Goal: Task Accomplishment & Management: Manage account settings

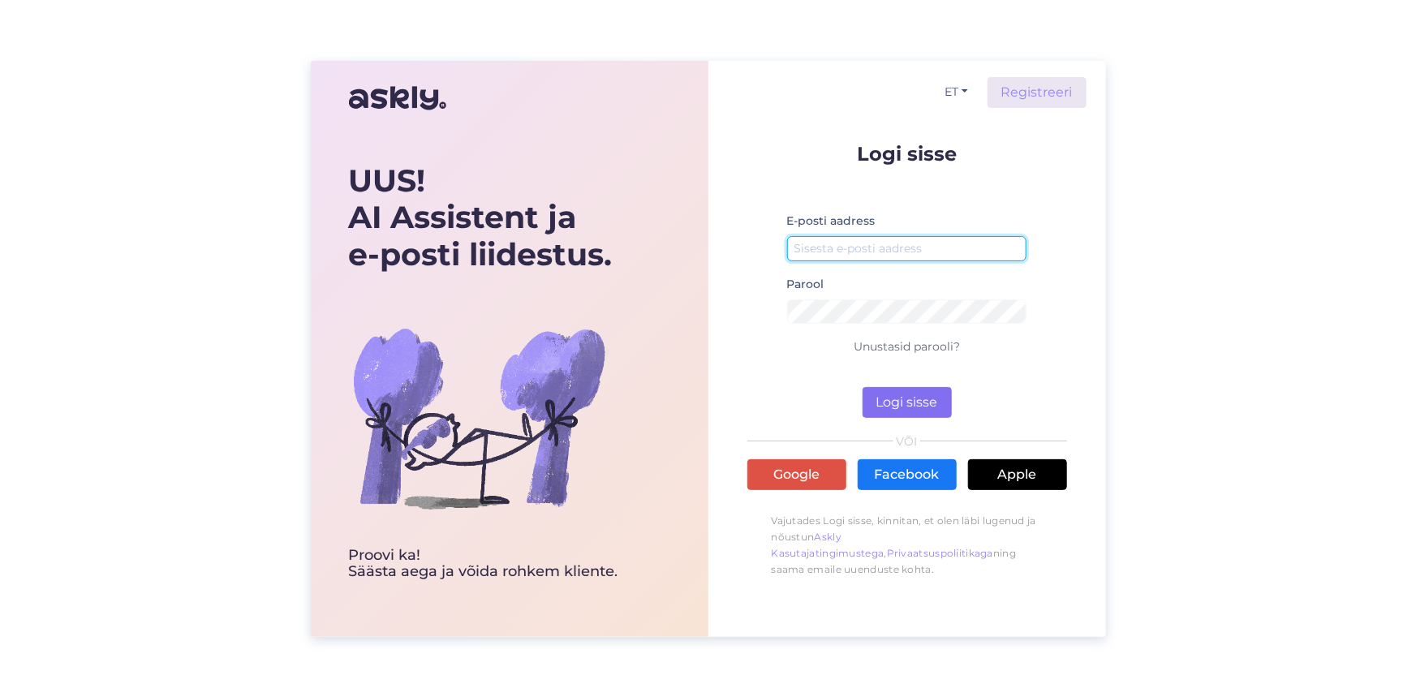
type input "[PERSON_NAME][EMAIL_ADDRESS][DOMAIN_NAME]"
click at [910, 404] on button "Logi sisse" at bounding box center [906, 402] width 89 height 31
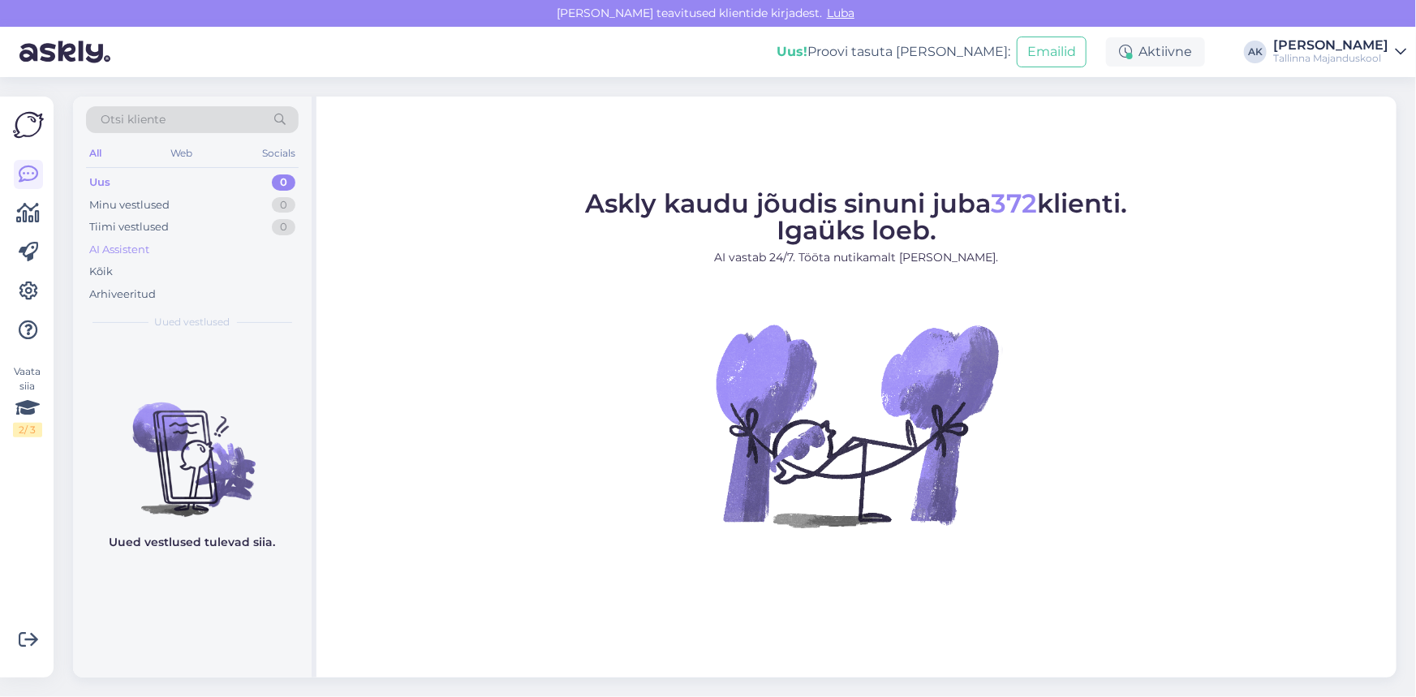
click at [124, 243] on div "AI Assistent" at bounding box center [119, 250] width 60 height 16
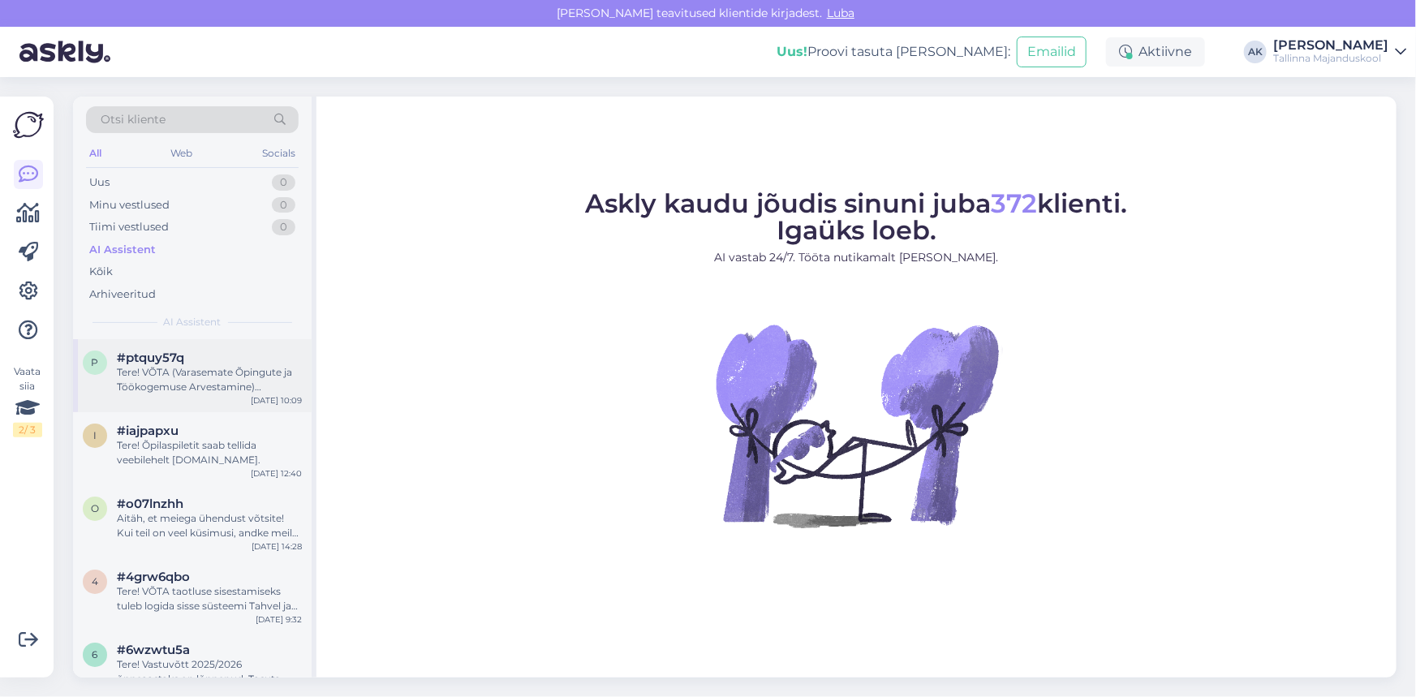
click at [193, 372] on div "Tere! VÕTA (Varasemate Õpingute ja Töökogemuse Arvestamine) võimaldab arvestada…" at bounding box center [209, 379] width 185 height 29
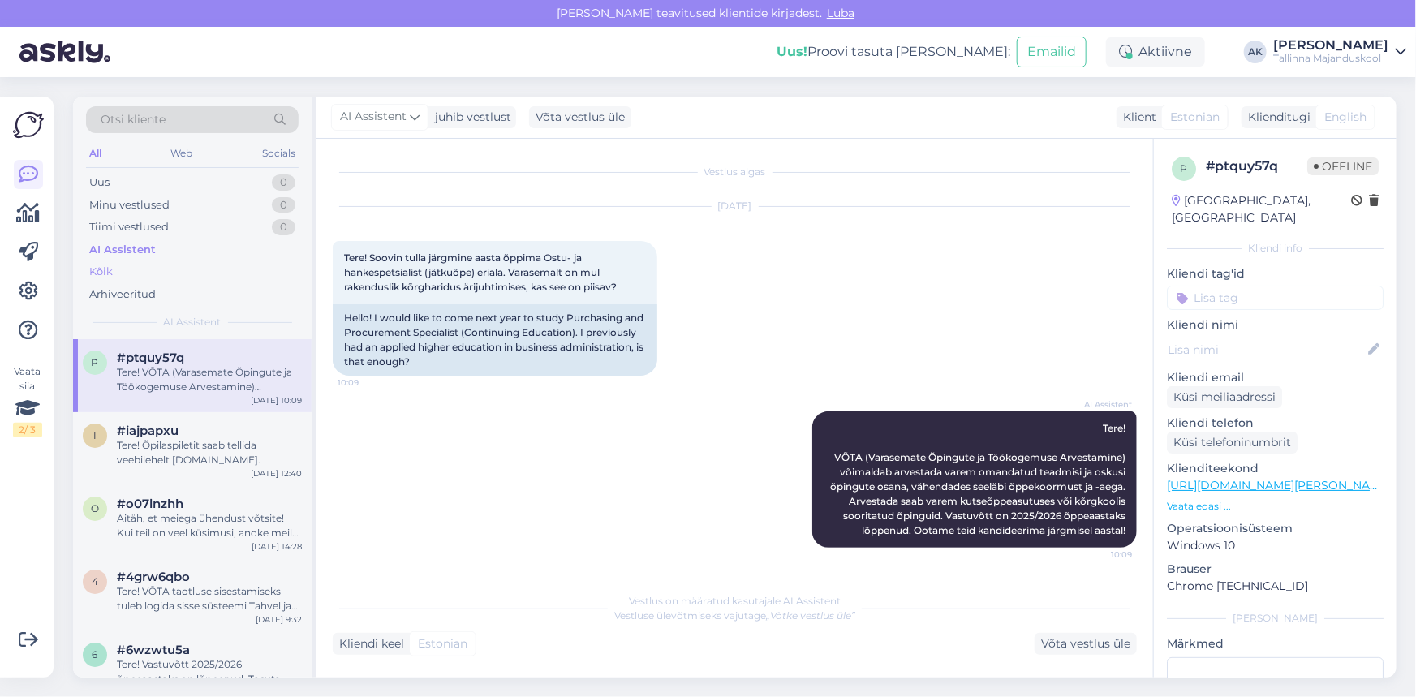
click at [100, 268] on div "Kõik" at bounding box center [101, 272] width 24 height 16
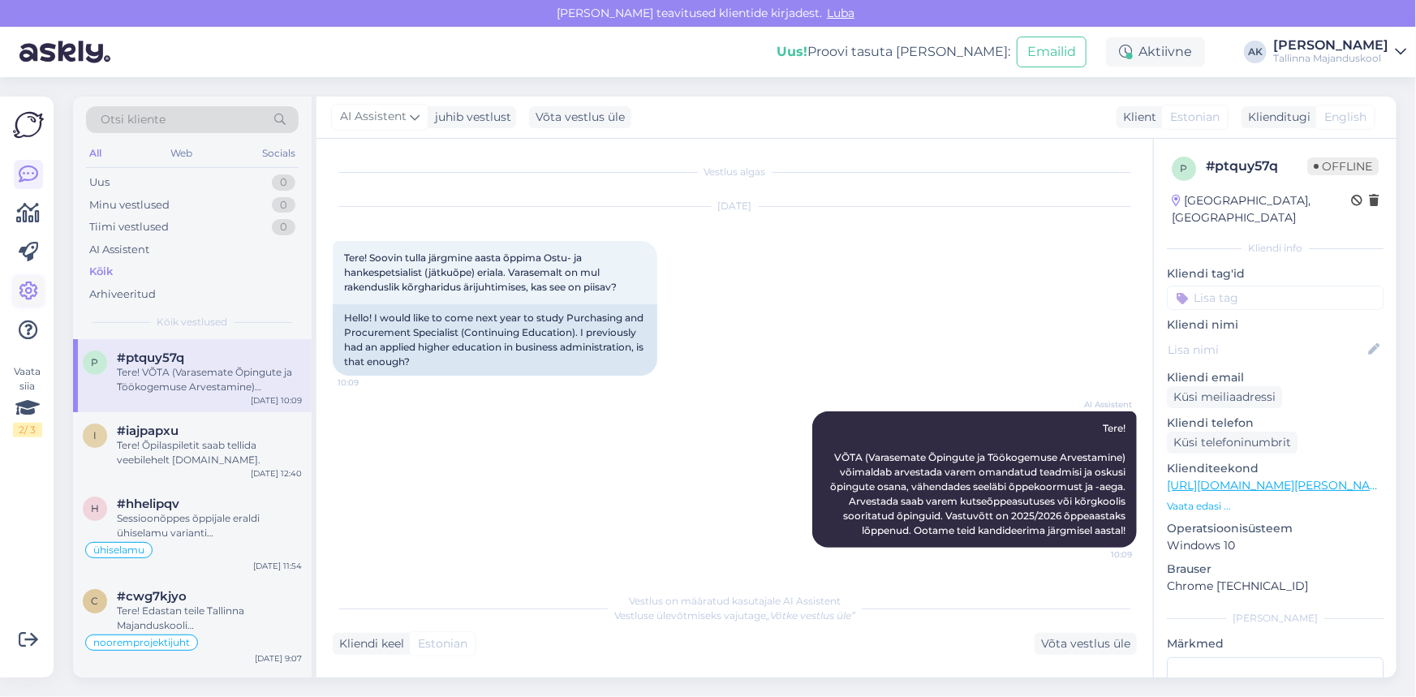
click at [24, 286] on icon at bounding box center [28, 291] width 19 height 19
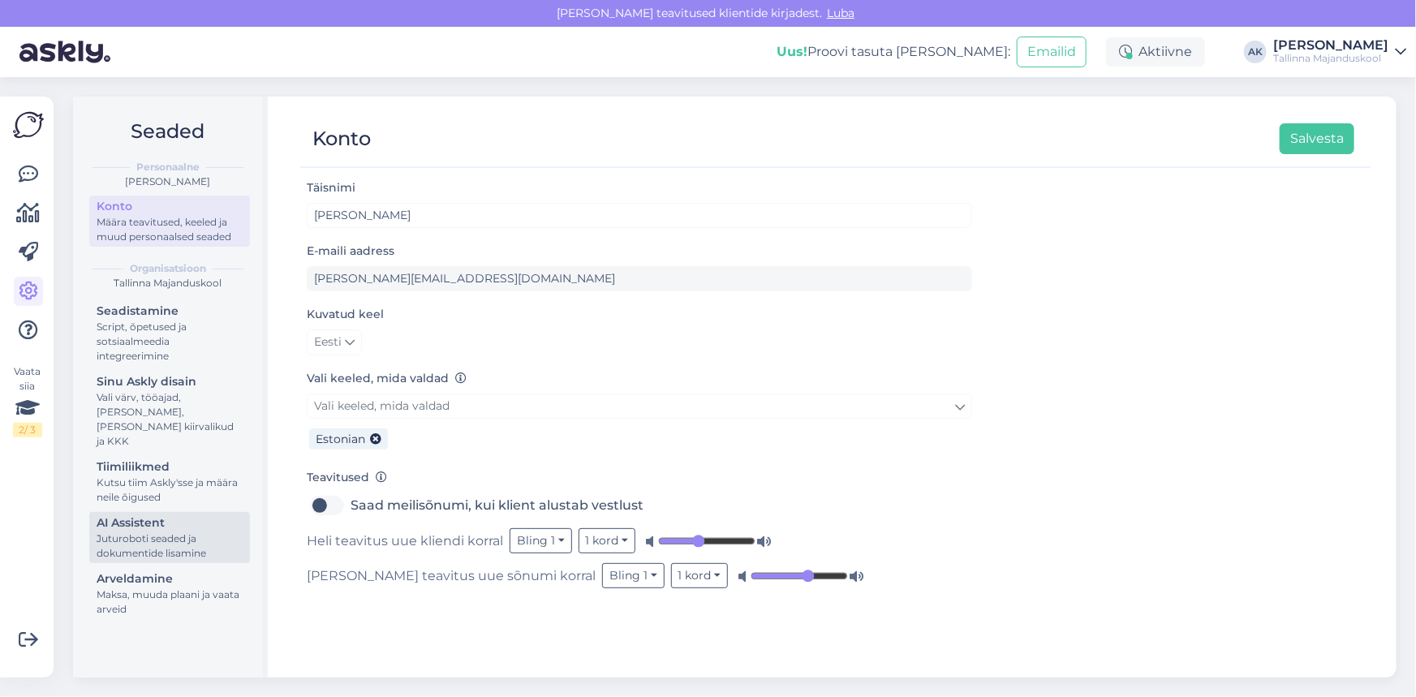
click at [147, 531] on div "Juturoboti seaded ja dokumentide lisamine" at bounding box center [170, 545] width 146 height 29
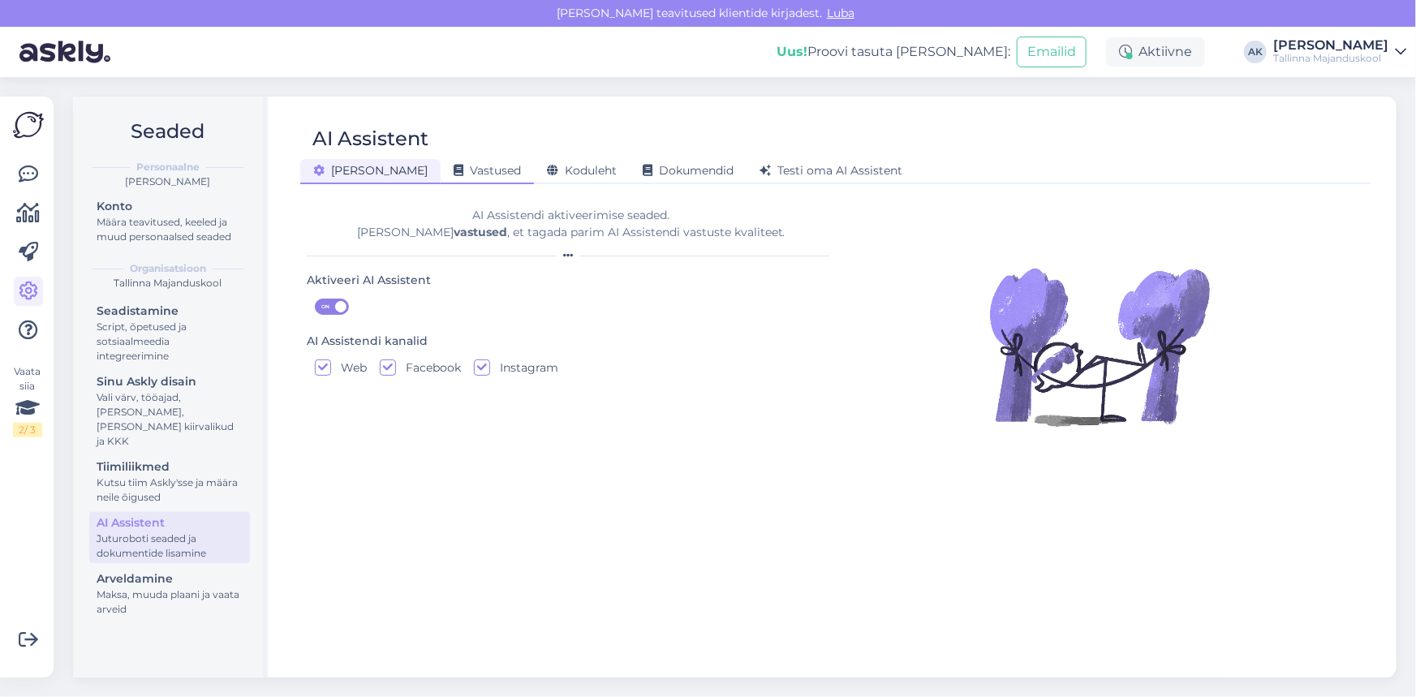
click at [454, 171] on span "Vastused" at bounding box center [487, 170] width 67 height 15
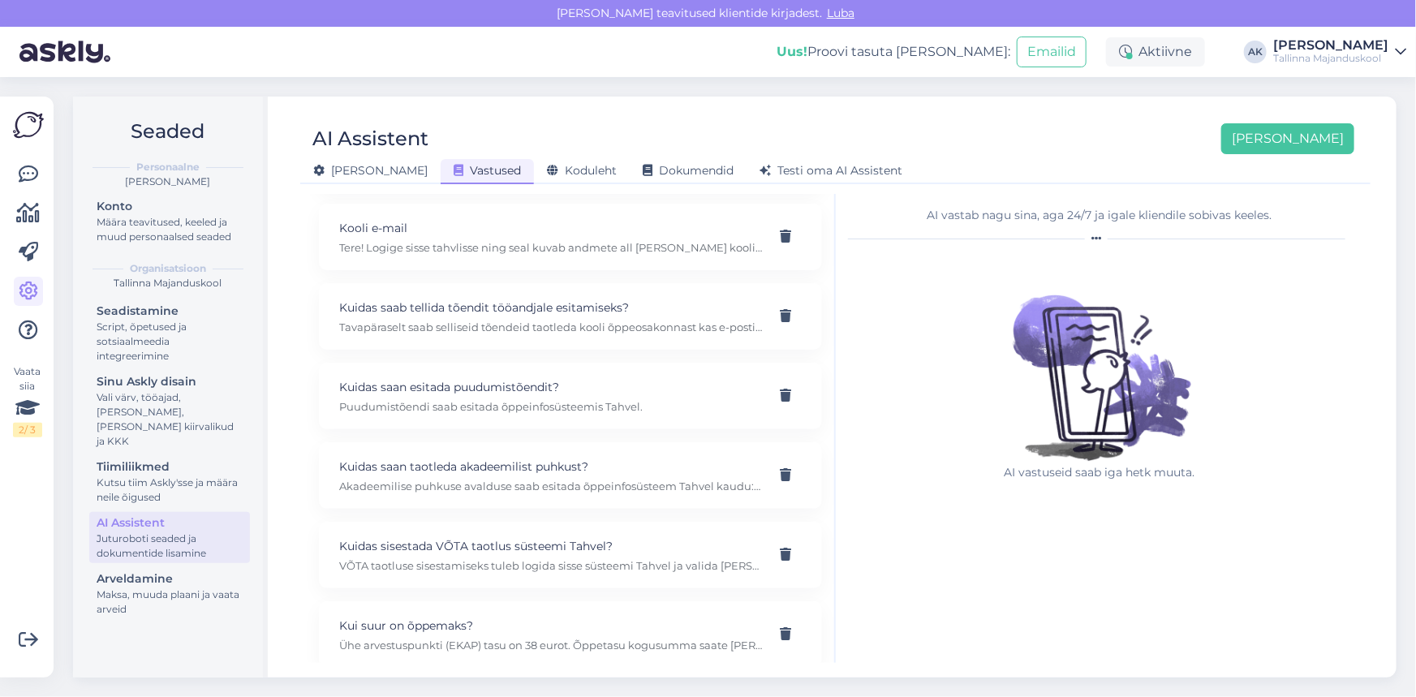
scroll to position [1032, 0]
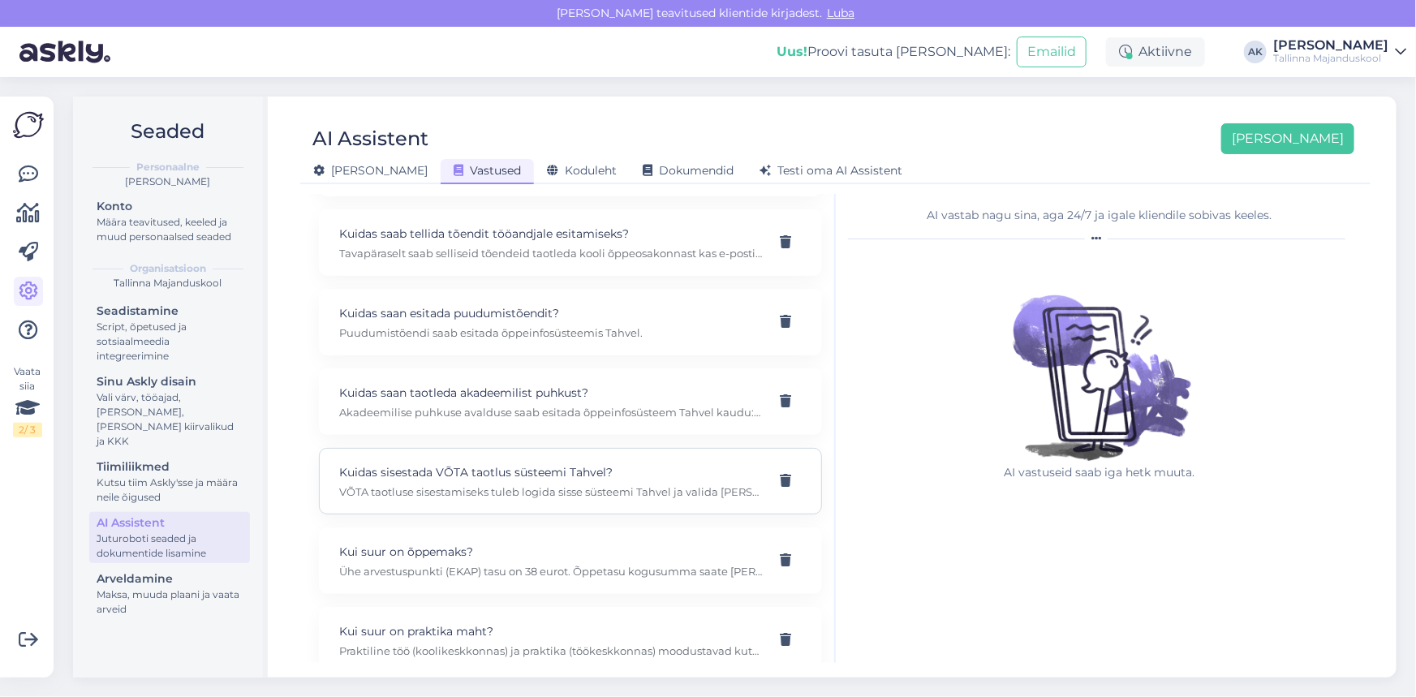
click at [454, 463] on p "Kuidas sisestada VÕTA taotlus süsteemi Tahvel?" at bounding box center [551, 472] width 424 height 18
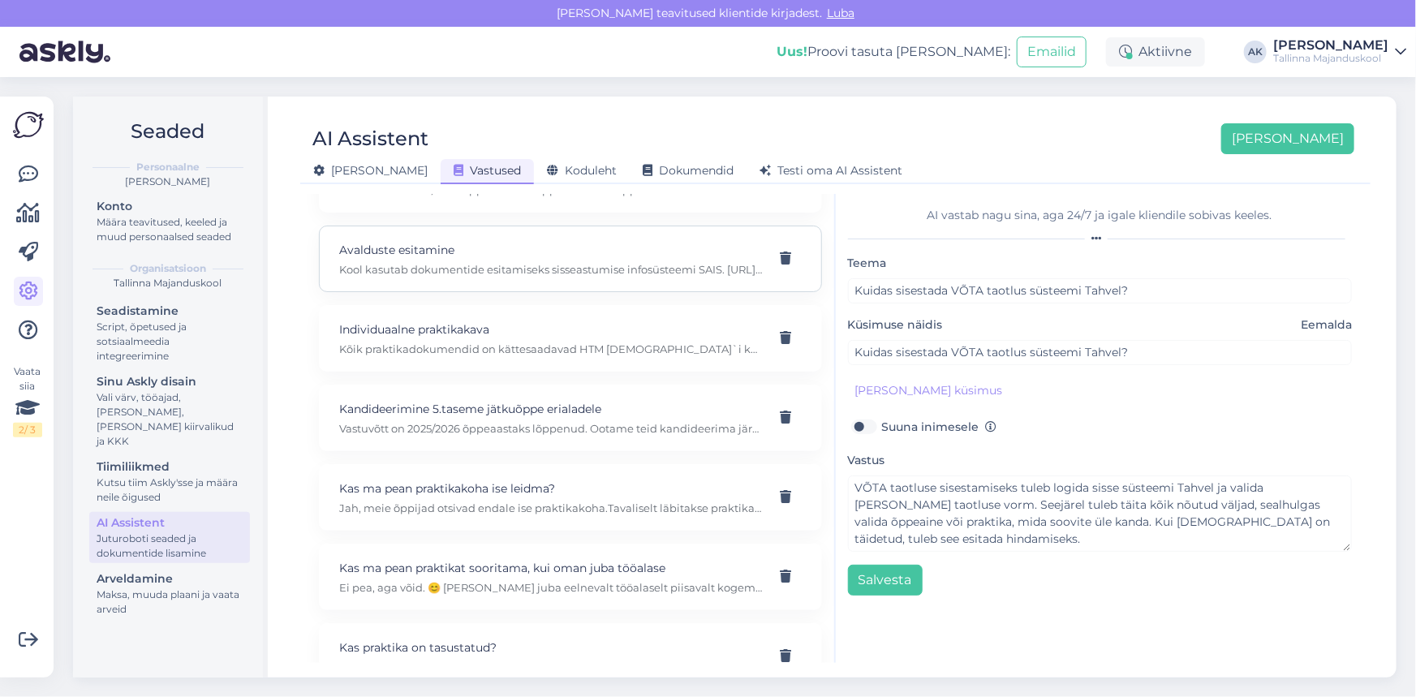
scroll to position [73, 0]
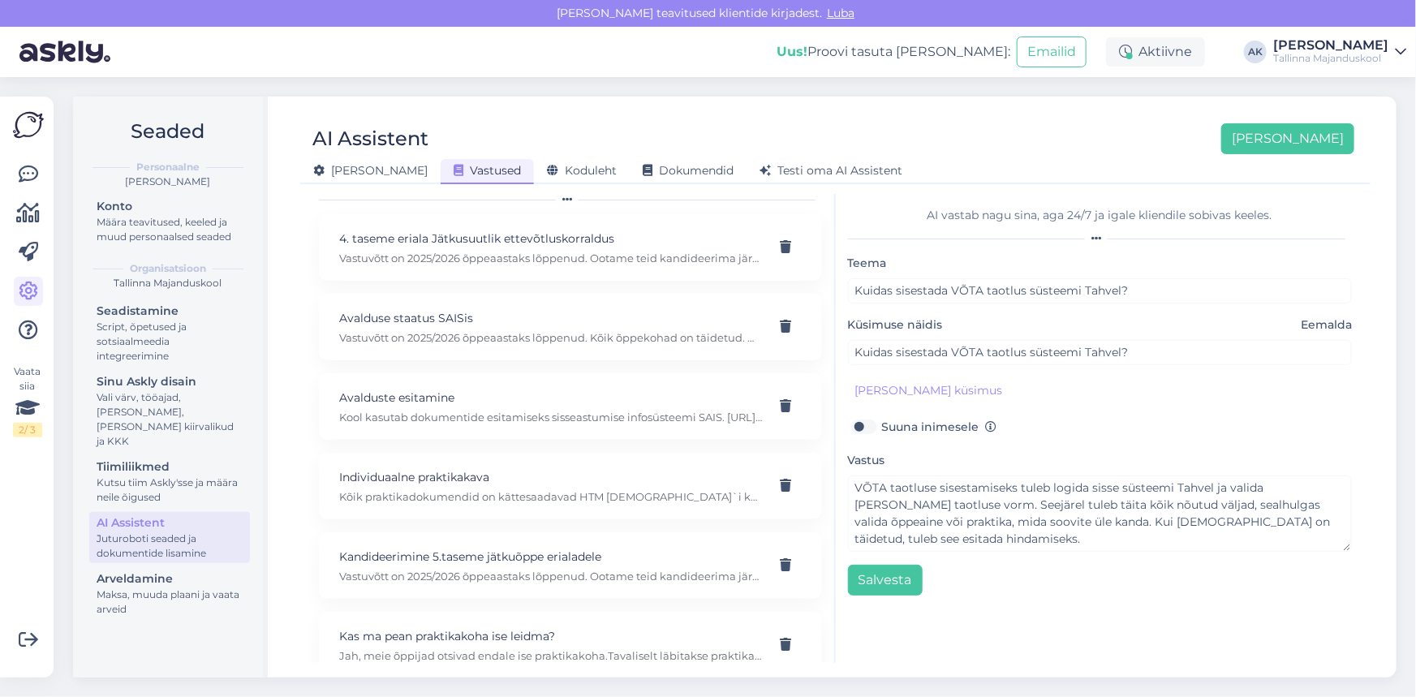
click at [32, 119] on img at bounding box center [28, 125] width 31 height 31
click at [547, 171] on span "Koduleht" at bounding box center [582, 170] width 70 height 15
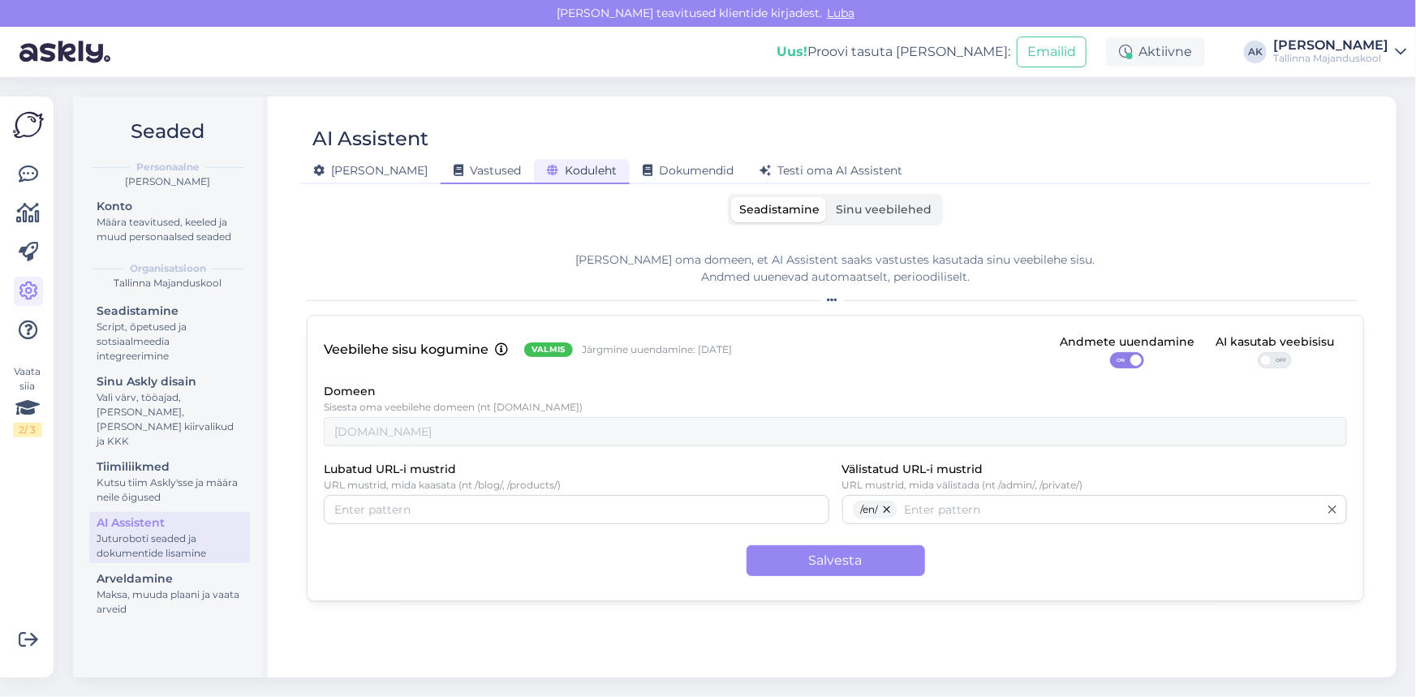
click at [454, 170] on span "Vastused" at bounding box center [487, 170] width 67 height 15
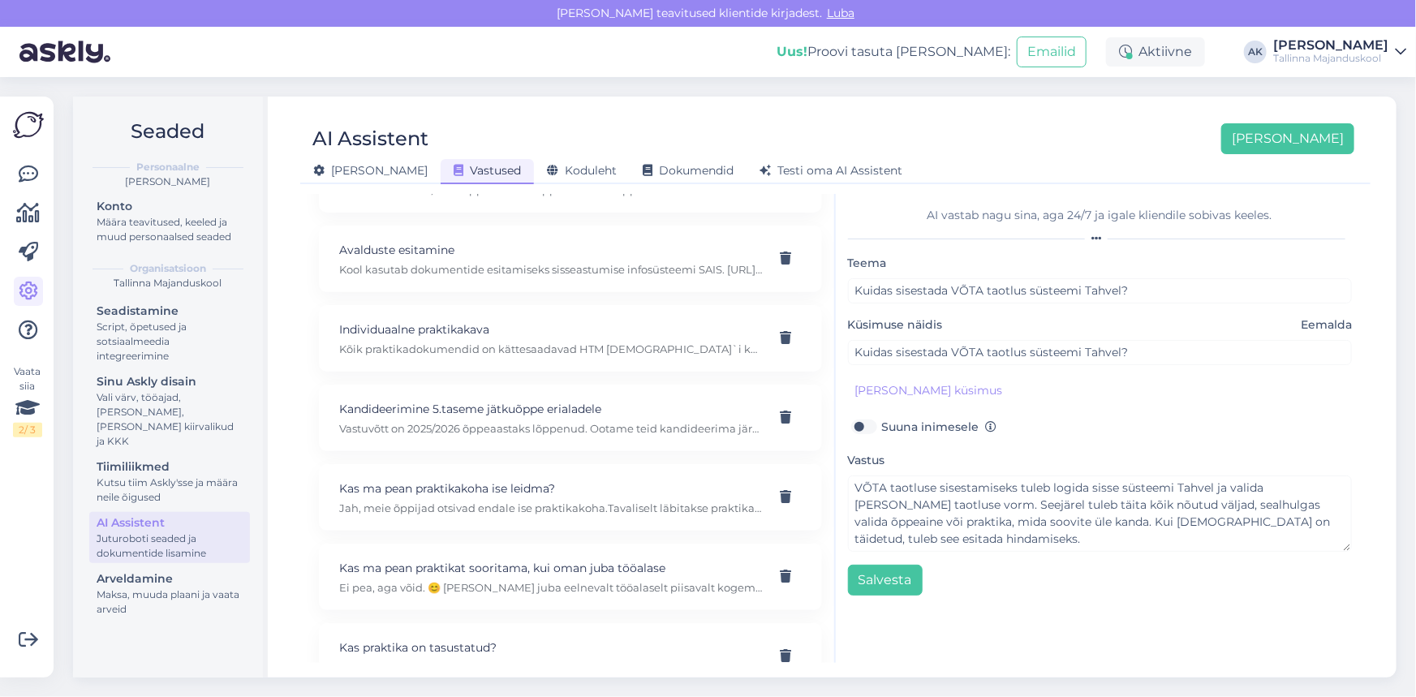
scroll to position [0, 0]
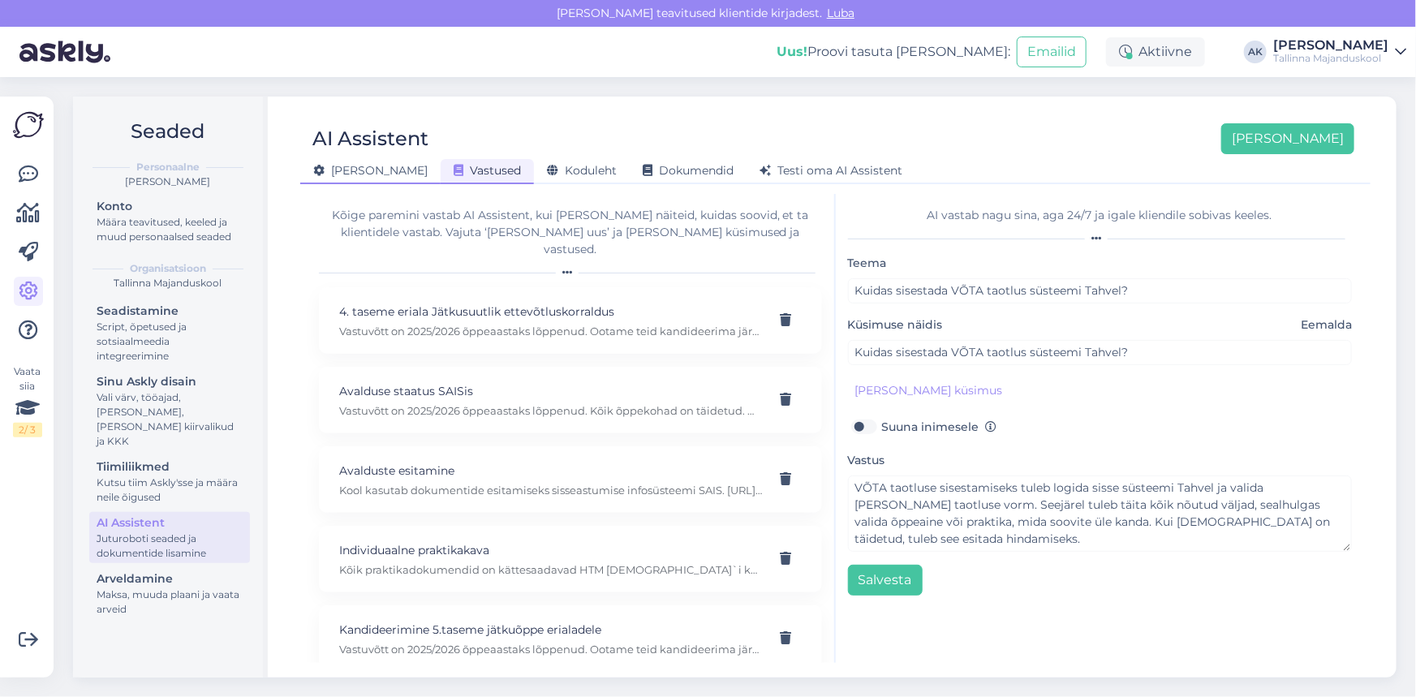
click at [348, 173] on span "[PERSON_NAME]" at bounding box center [370, 170] width 114 height 15
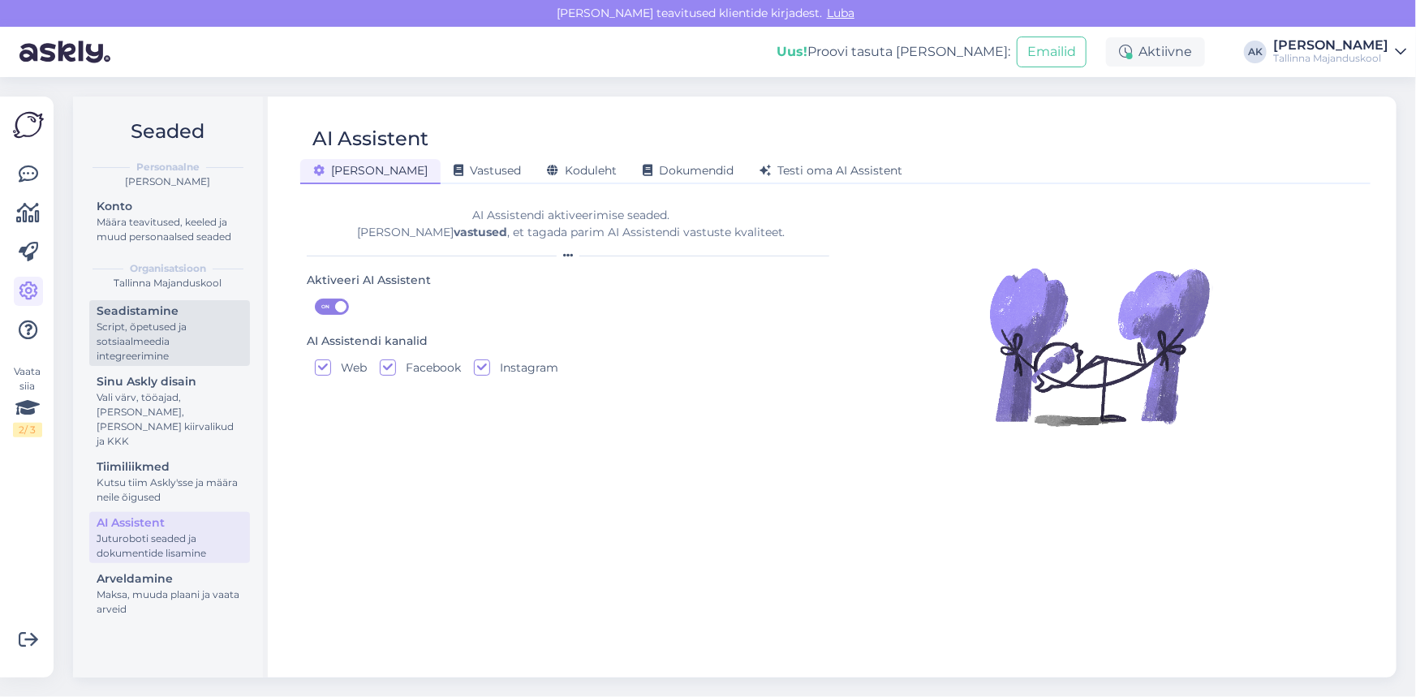
drag, startPoint x: 188, startPoint y: 345, endPoint x: 196, endPoint y: 359, distance: 16.3
click at [188, 345] on div "Script, õpetused ja sotsiaalmeedia integreerimine" at bounding box center [170, 342] width 146 height 44
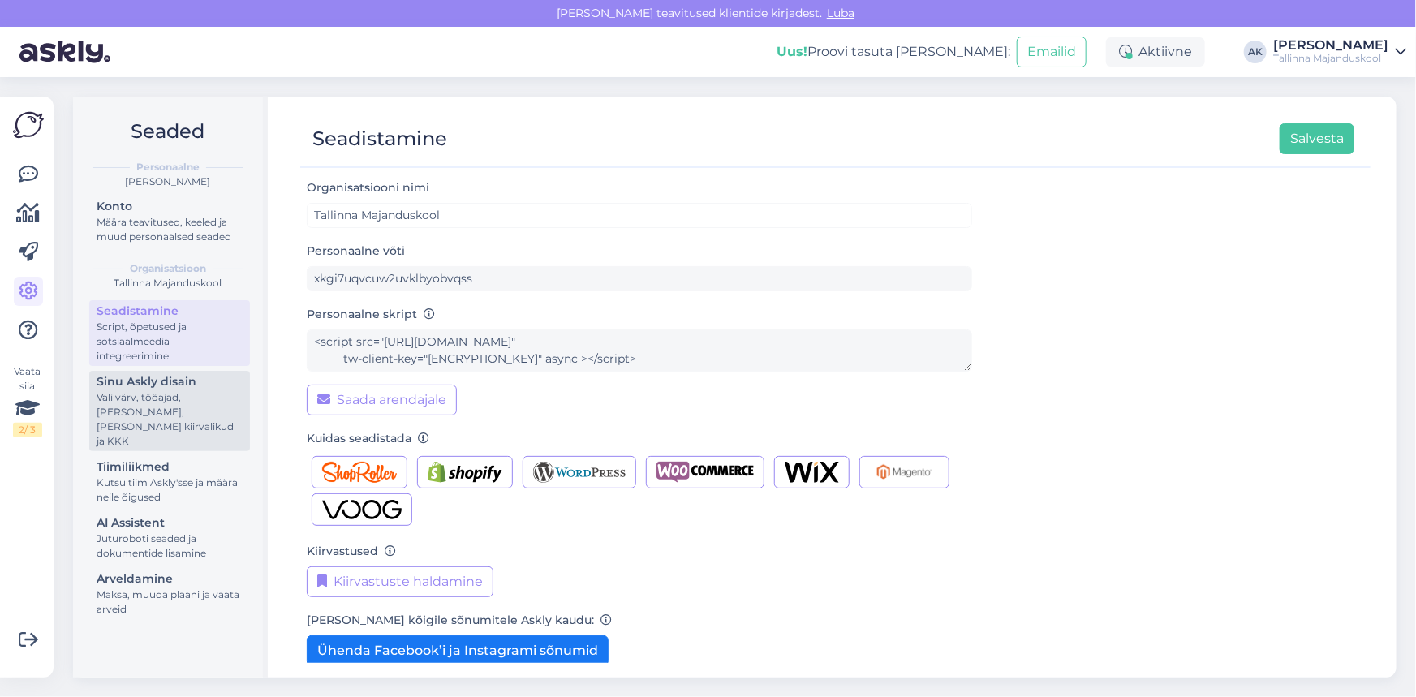
click at [179, 391] on div "Vali värv, tööajad, [PERSON_NAME], [PERSON_NAME] kiirvalikud ja KKK" at bounding box center [170, 419] width 146 height 58
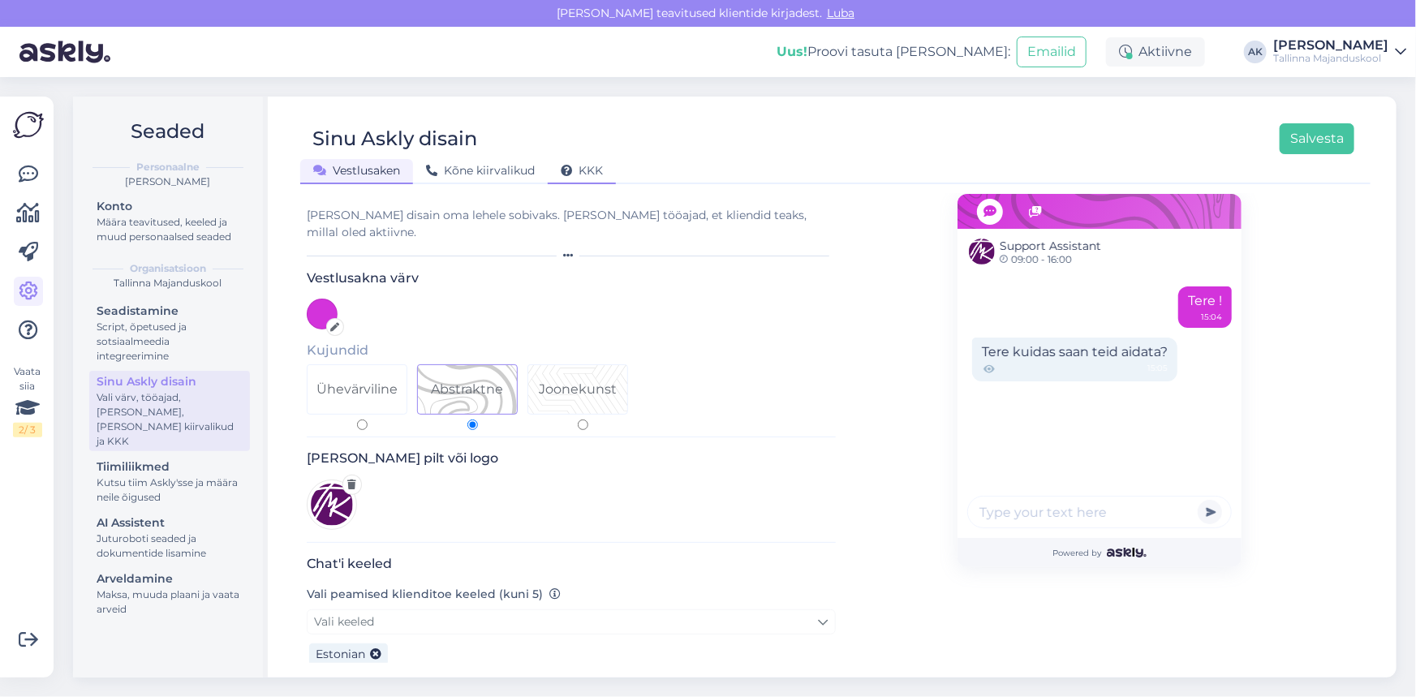
click at [598, 167] on span "KKK" at bounding box center [582, 170] width 42 height 15
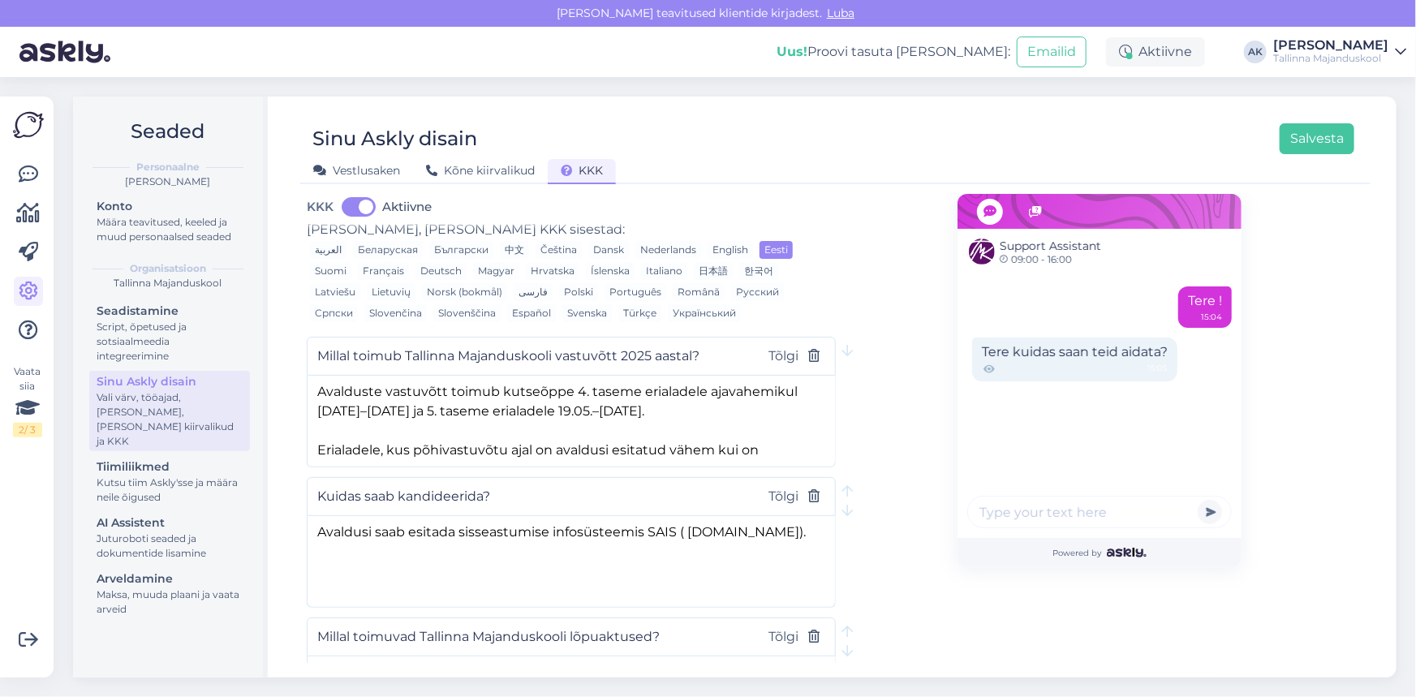
scroll to position [147, 0]
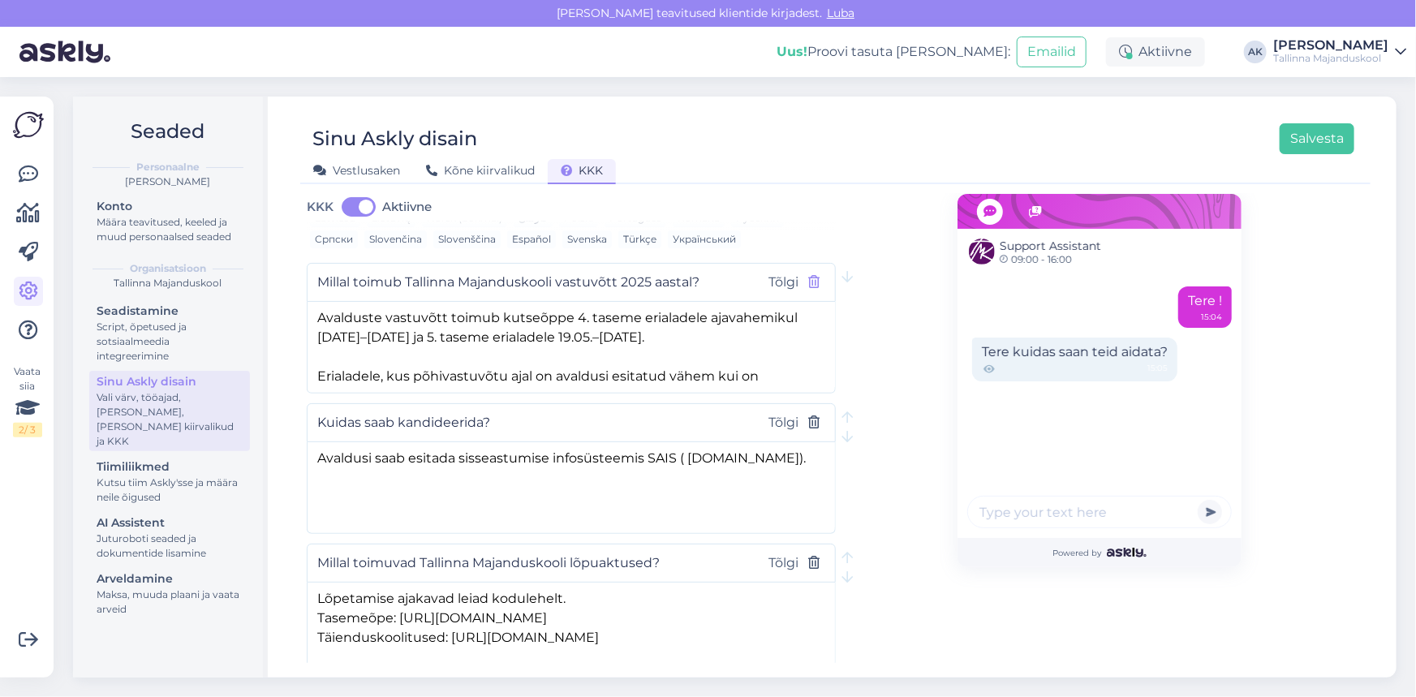
click at [811, 276] on icon "button" at bounding box center [814, 282] width 11 height 13
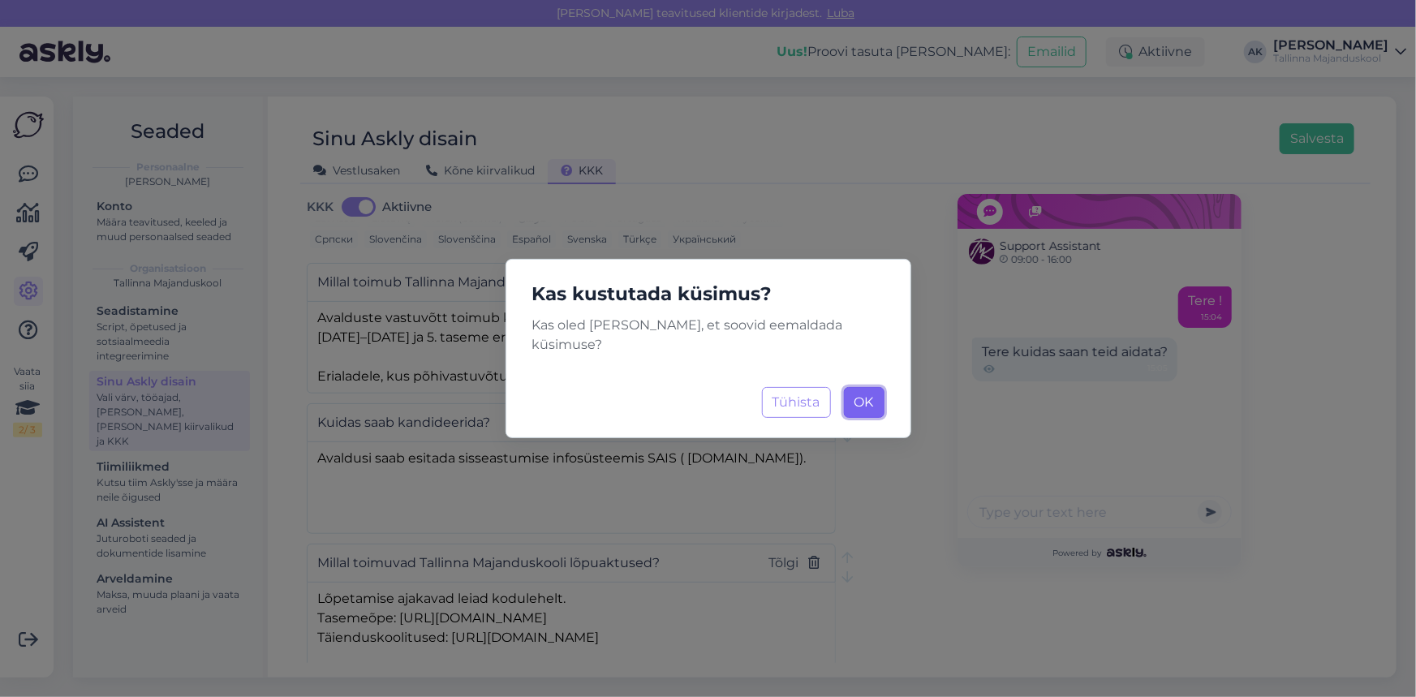
click at [872, 396] on span "OK" at bounding box center [863, 401] width 19 height 15
type input "Kuidas saab kandideerida?"
type textarea "Avaldusi saab esitada sisseastumise infosüsteemis SAIS ( [DOMAIN_NAME])."
type input "Millal toimuvad Tallinna Majanduskooli lõpuaktused?"
type textarea "Lõpetamise ajakavad leiad kodulehelt. Tasemeõpe: [URL][DOMAIN_NAME] Täienduskoo…"
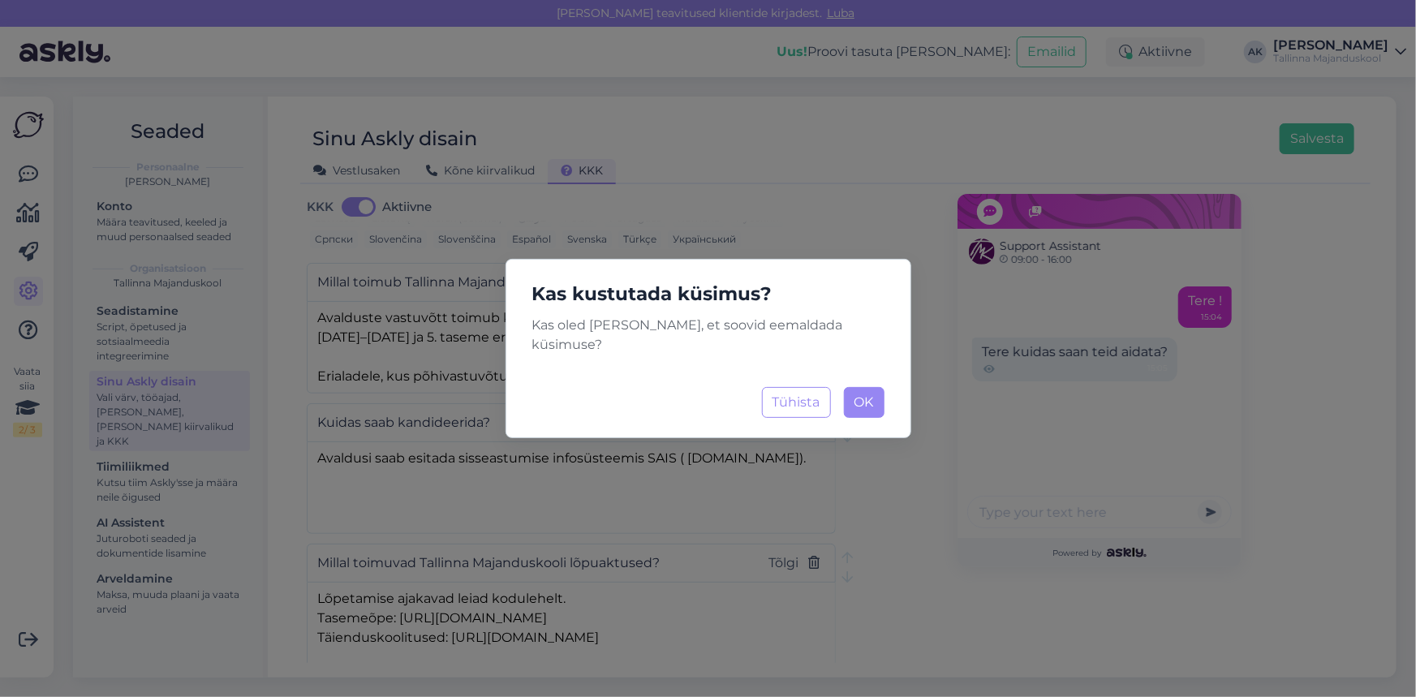
type input "Korduma kippuvad küsimused praktika teemal"
type textarea "8. Loremi dolor sitametc? Adipiscingelits do eius tempori utlaboreetdol magnaal…"
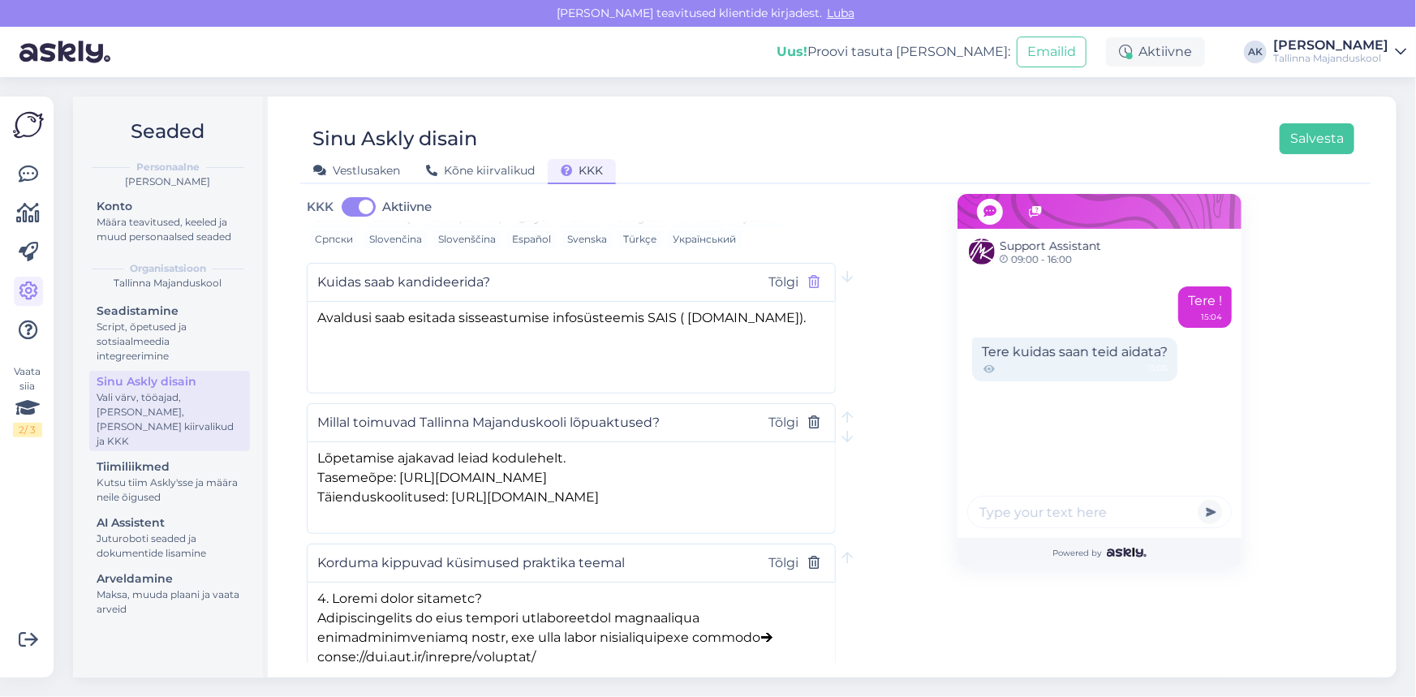
click at [811, 276] on icon "button" at bounding box center [814, 282] width 11 height 13
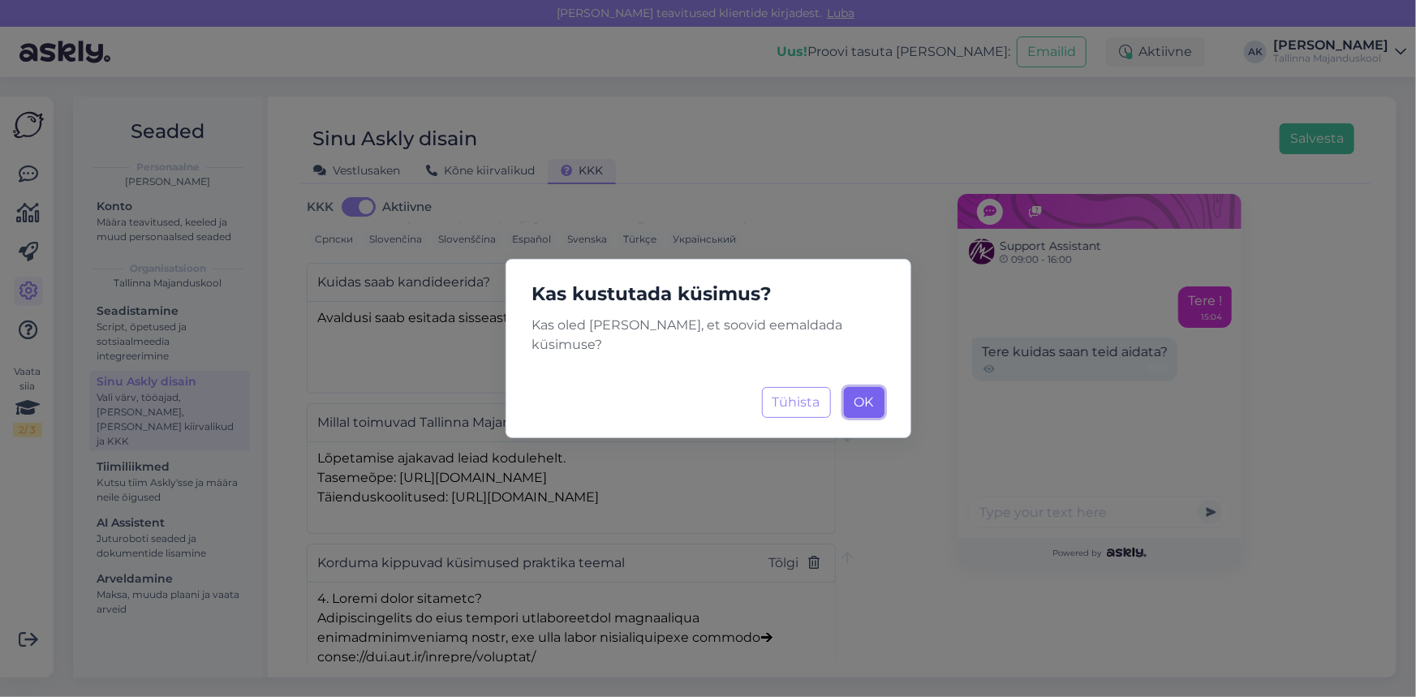
click at [873, 394] on span "OK" at bounding box center [863, 401] width 19 height 15
type input "Millal toimuvad Tallinna Majanduskooli lõpuaktused?"
type textarea "Lõpetamise ajakavad leiad kodulehelt. Tasemeõpe: [URL][DOMAIN_NAME] Täienduskoo…"
type input "Korduma kippuvad küsimused praktika teemal"
type textarea "8. Loremi dolor sitametc? Adipiscingelits do eius tempori utlaboreetdol magnaal…"
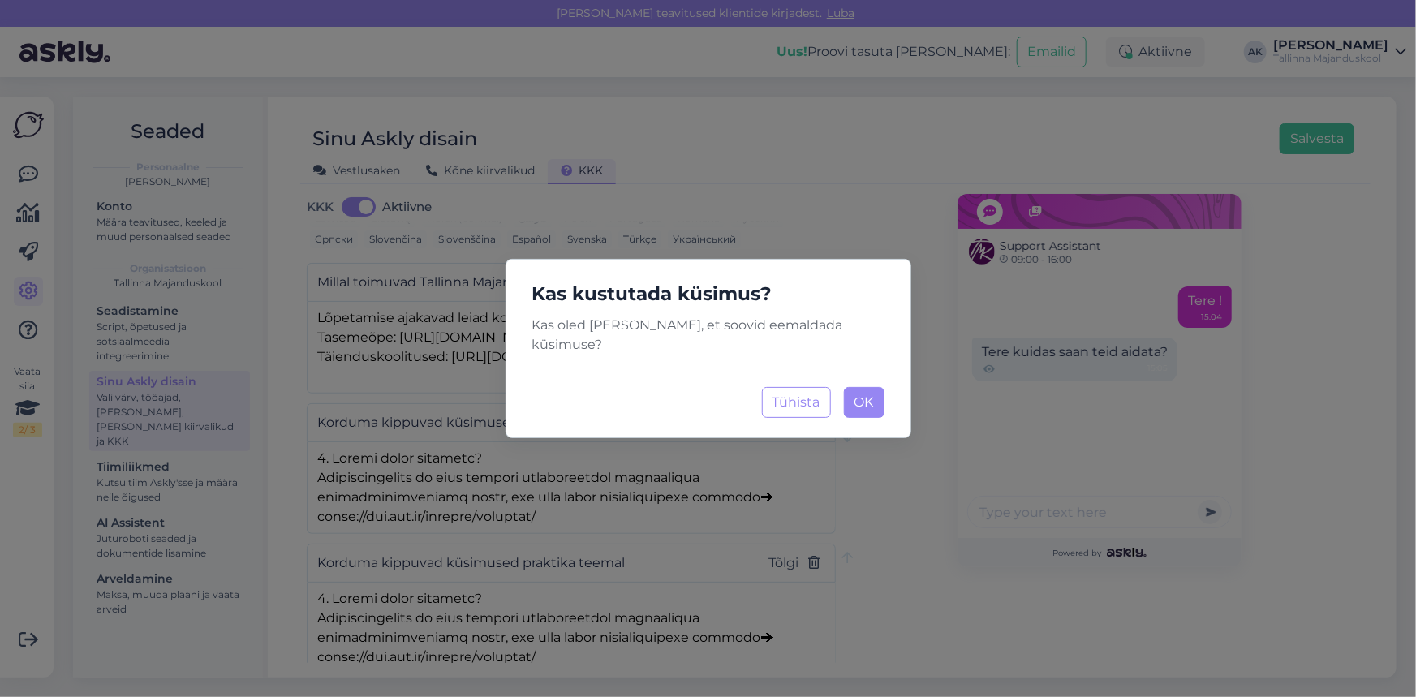
scroll to position [58, 0]
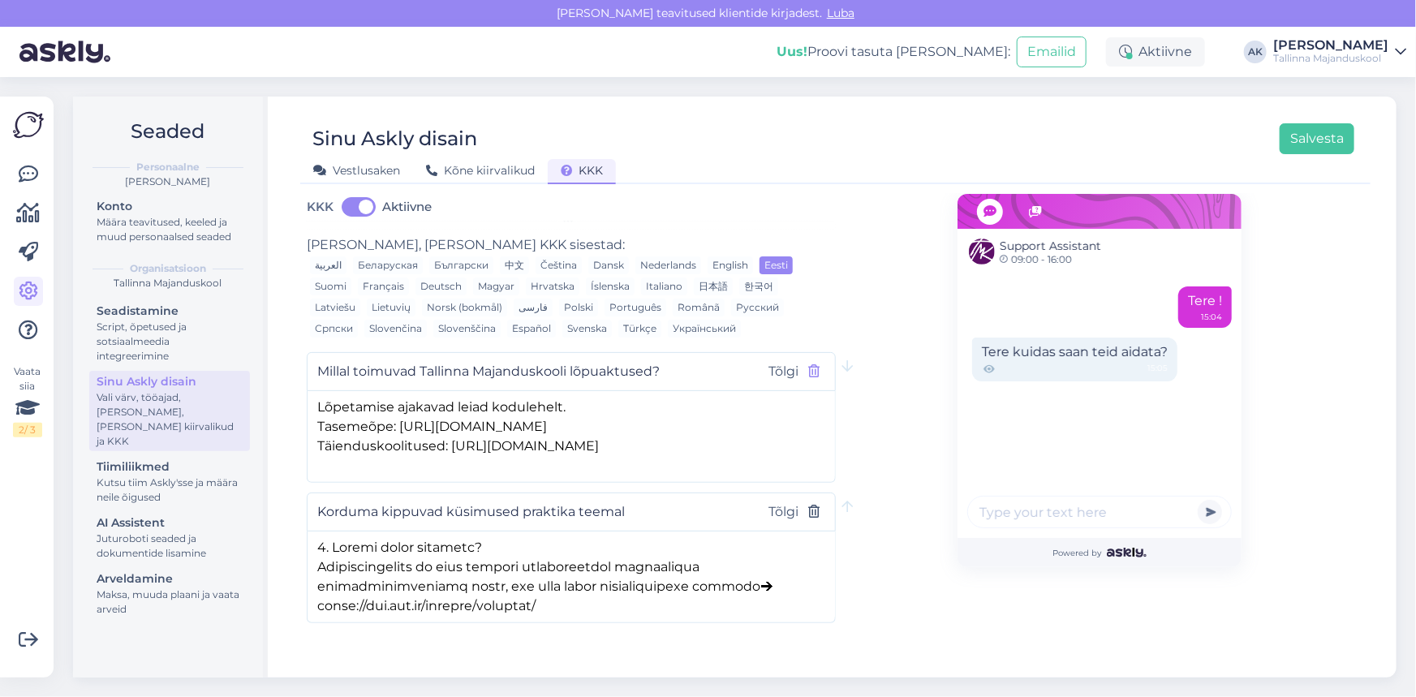
click at [809, 365] on icon "button" at bounding box center [814, 371] width 11 height 13
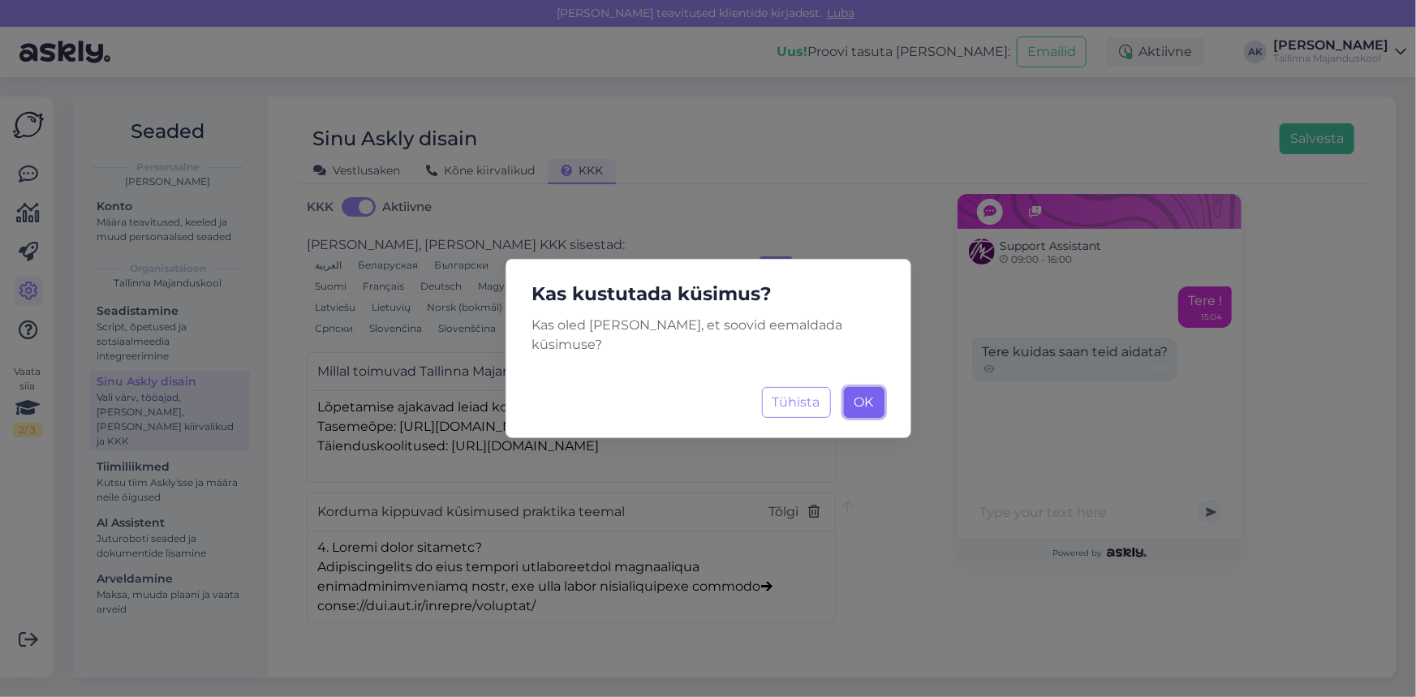
click at [856, 394] on span "OK" at bounding box center [863, 401] width 19 height 15
type input "Korduma kippuvad küsimused praktika teemal"
type textarea "8. Loremi dolor sitametc? Adipiscingelits do eius tempori utlaboreetdol magnaal…"
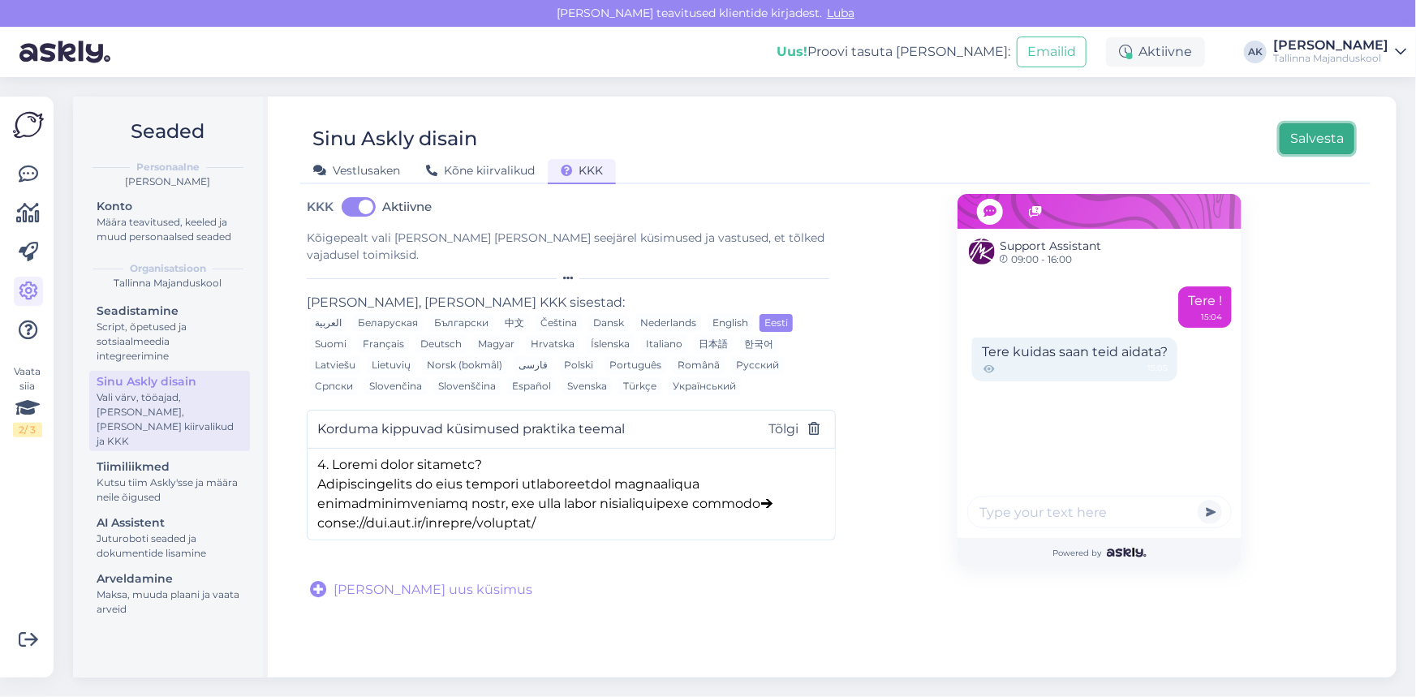
click at [1321, 139] on button "Salvesta" at bounding box center [1316, 138] width 75 height 31
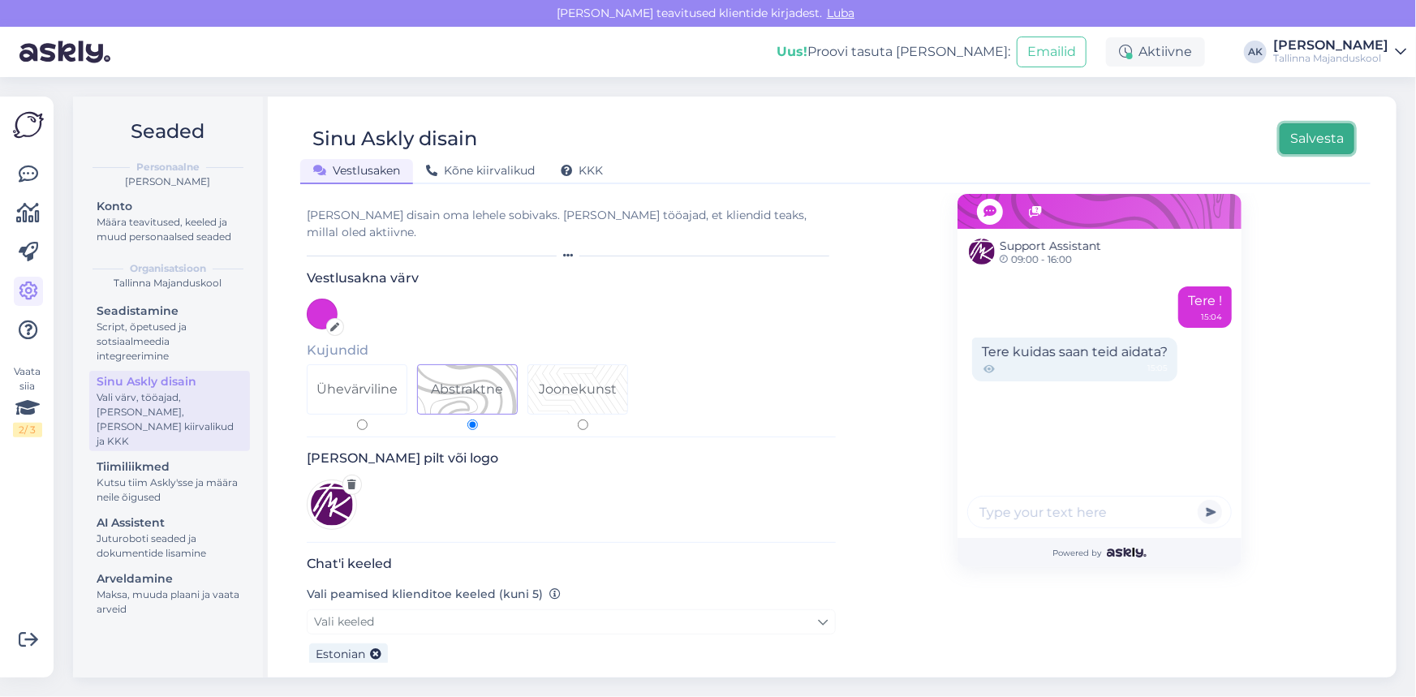
drag, startPoint x: 1304, startPoint y: 138, endPoint x: 1289, endPoint y: 130, distance: 16.7
click at [1304, 136] on button "Salvesta" at bounding box center [1316, 138] width 75 height 31
